Goal: Use online tool/utility: Utilize a website feature to perform a specific function

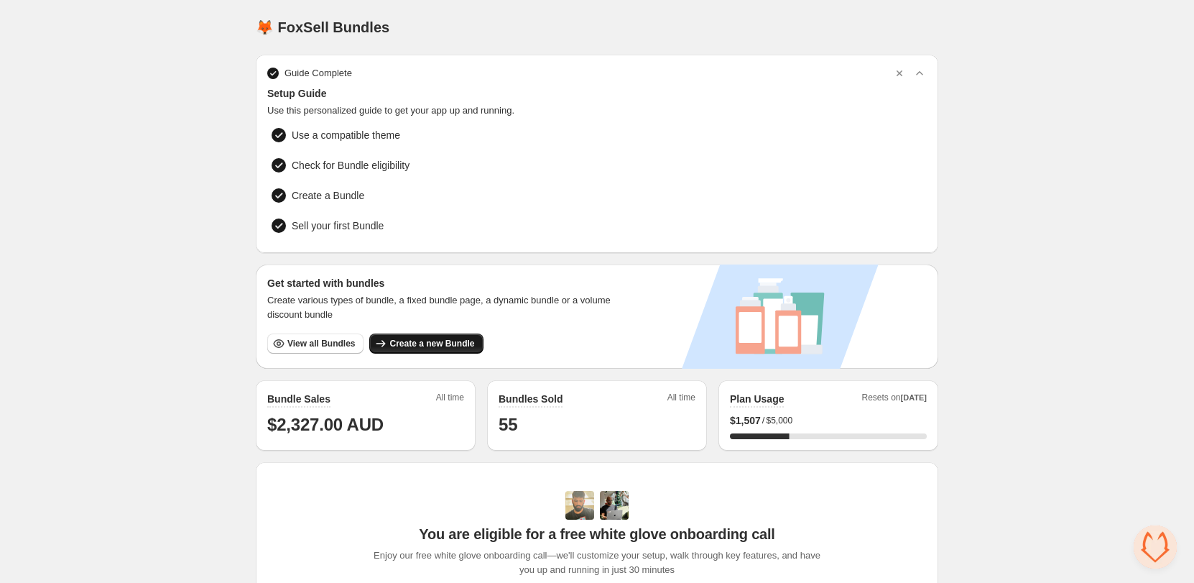
click at [434, 346] on button "Create a new Bundle" at bounding box center [425, 343] width 113 height 20
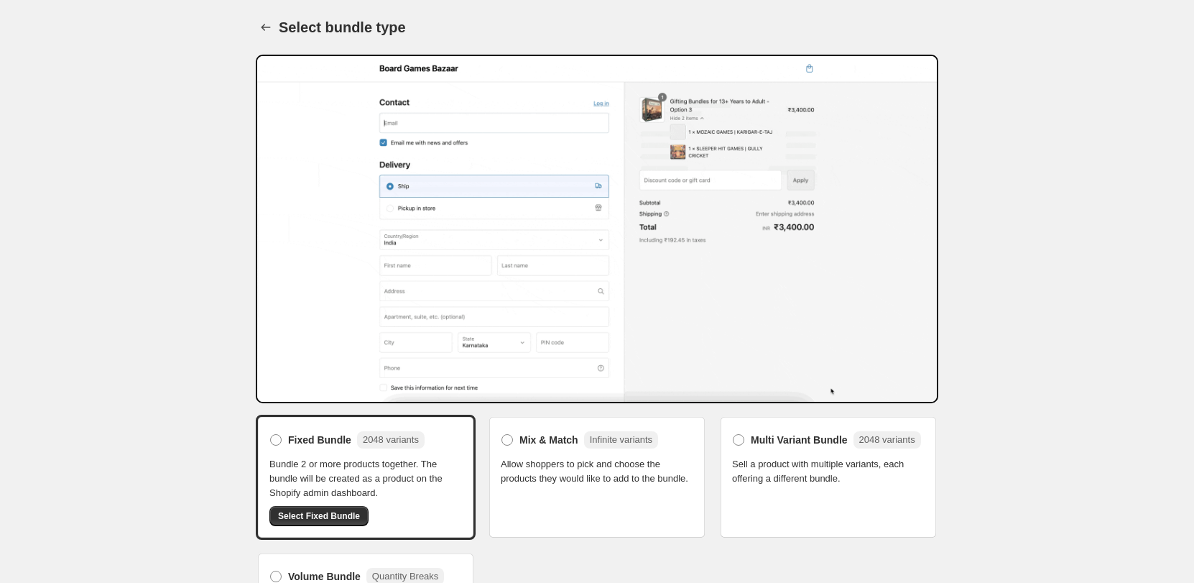
click at [331, 508] on button "Select Fixed Bundle" at bounding box center [318, 516] width 99 height 20
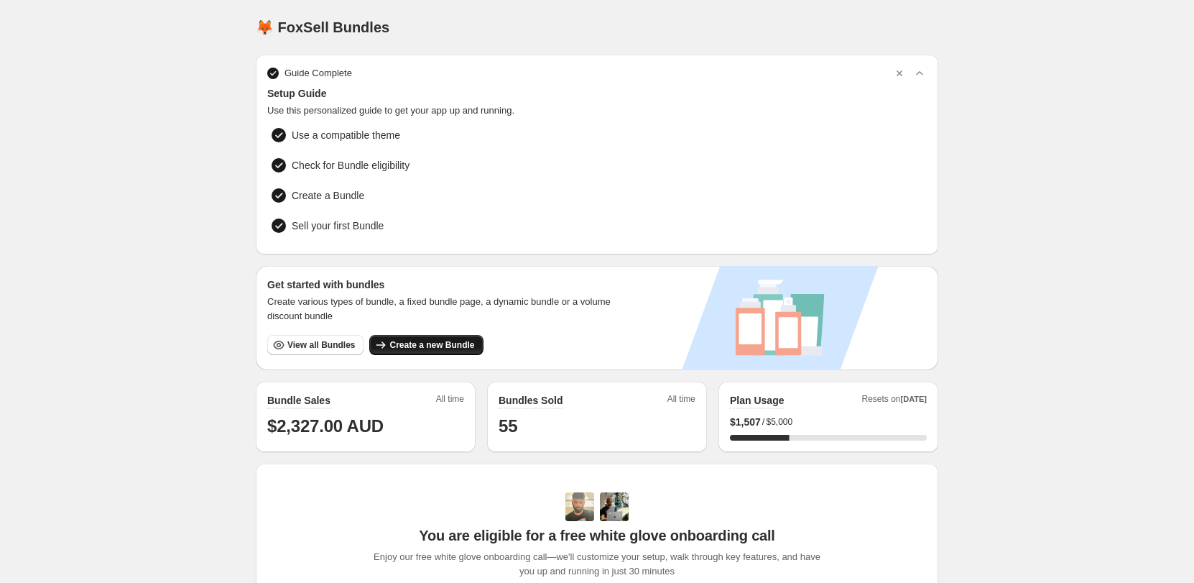
click at [414, 348] on span "Create a new Bundle" at bounding box center [431, 344] width 85 height 11
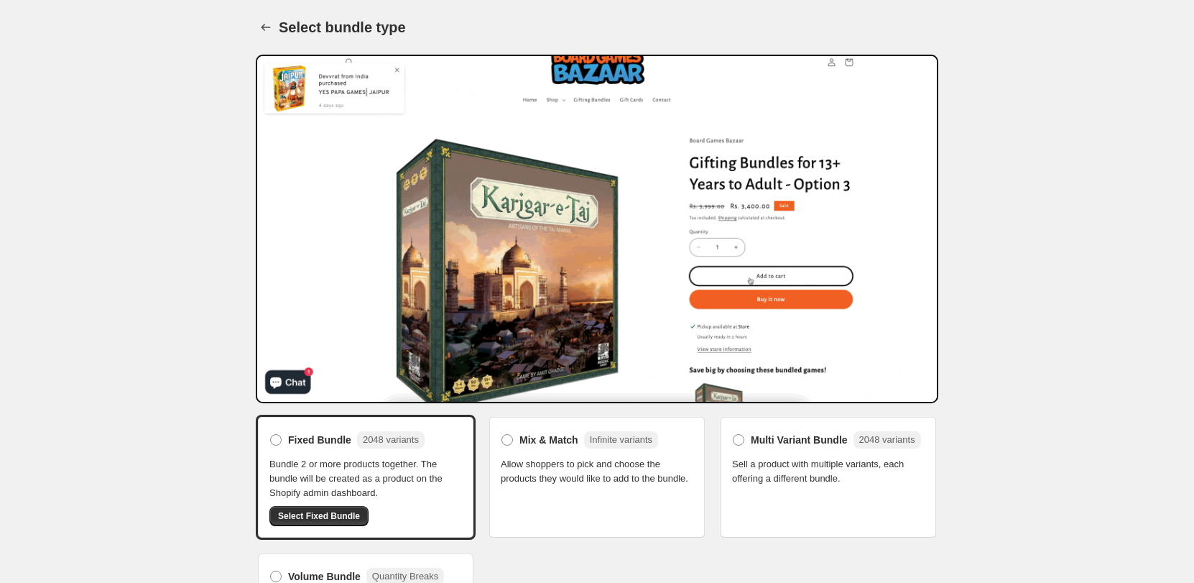
scroll to position [65, 0]
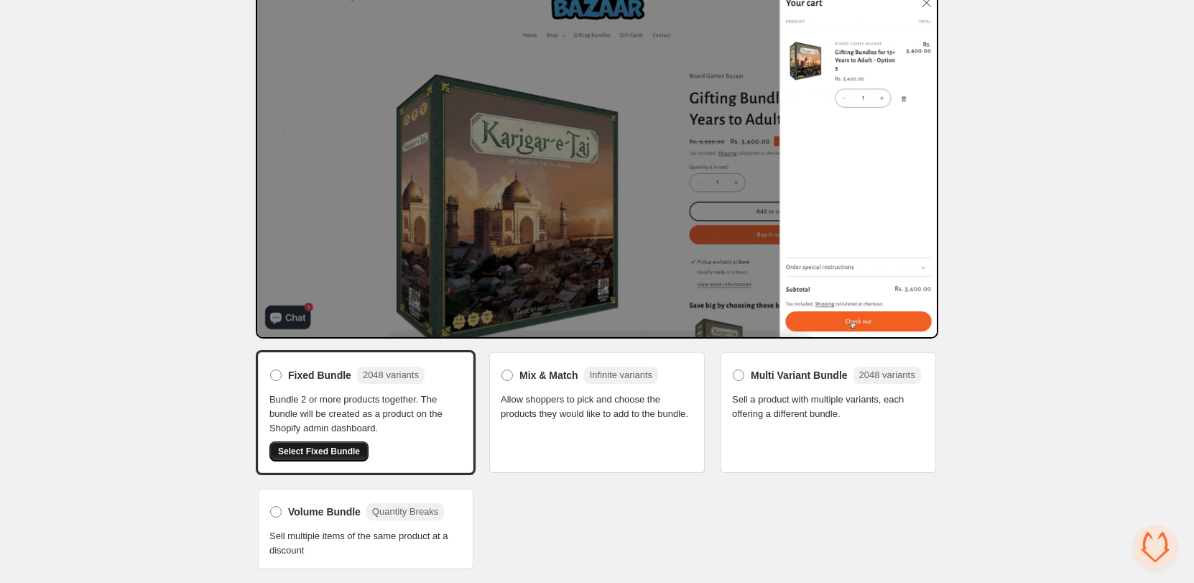
click at [350, 448] on span "Select Fixed Bundle" at bounding box center [319, 450] width 82 height 11
